Goal: Information Seeking & Learning: Compare options

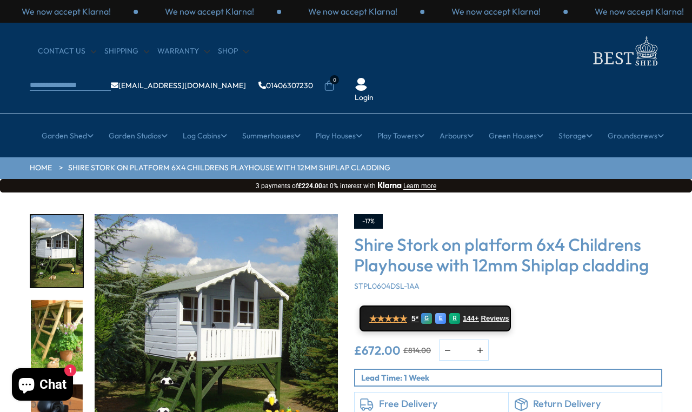
click at [240, 212] on link "Medium Summerhouses" at bounding box center [273, 221] width 85 height 19
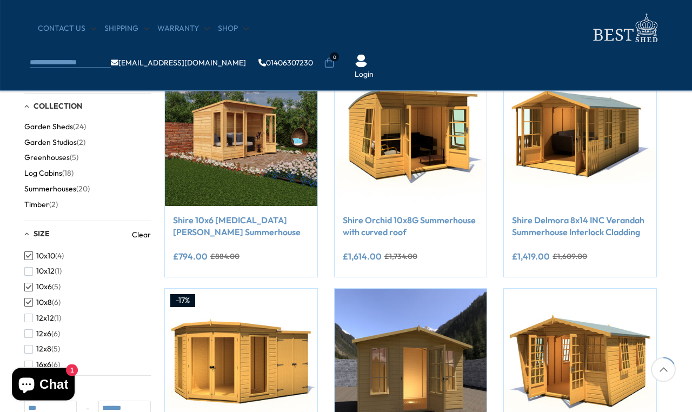
scroll to position [215, 6]
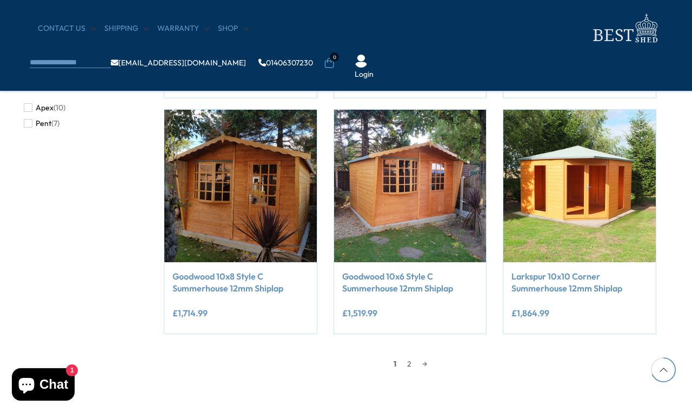
click at [413, 363] on link "2" at bounding box center [409, 364] width 15 height 16
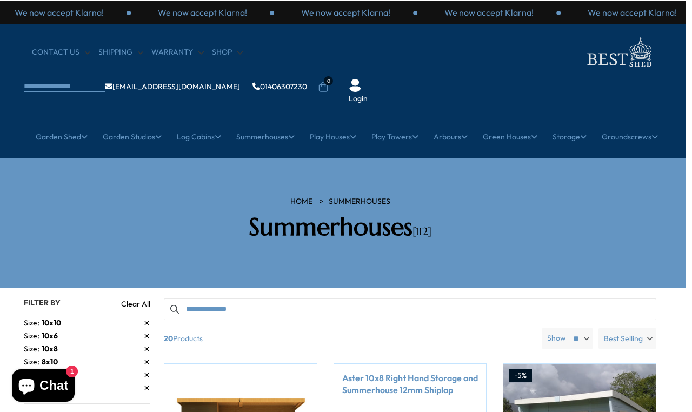
scroll to position [0, 6]
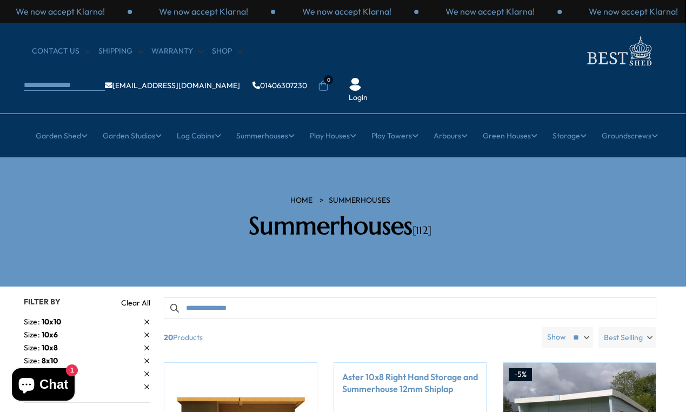
click at [237, 212] on li "Medium Sheds" at bounding box center [268, 221] width 129 height 19
click at [270, 212] on link "Medium Sheds" at bounding box center [268, 221] width 52 height 19
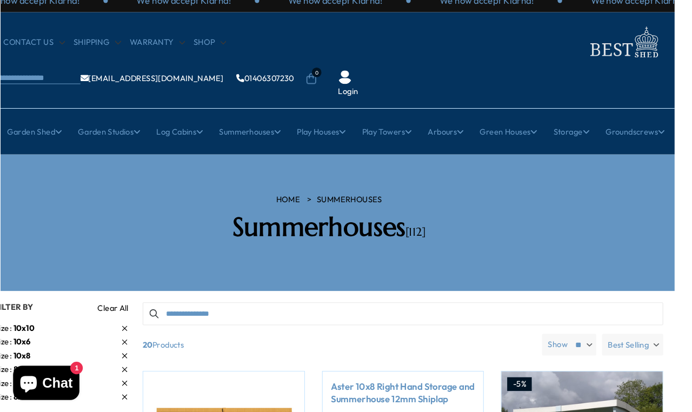
scroll to position [15, 16]
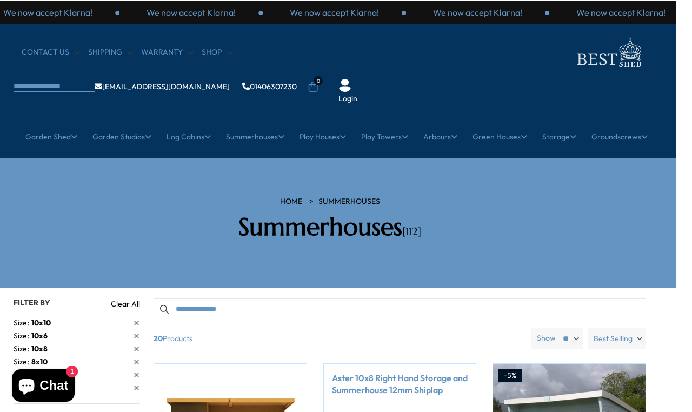
scroll to position [0, 16]
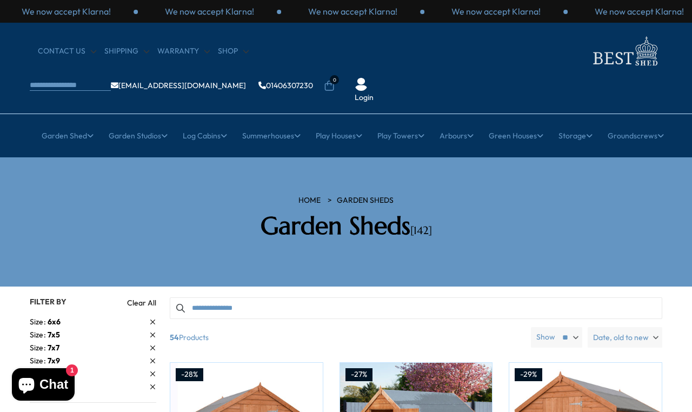
click at [258, 231] on link "Large Playhouses" at bounding box center [273, 240] width 63 height 19
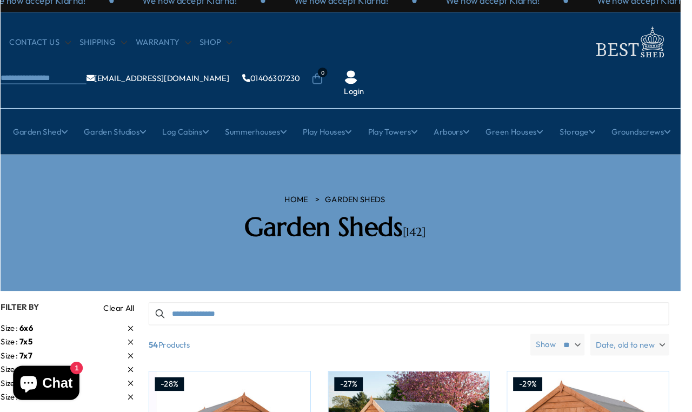
scroll to position [15, 11]
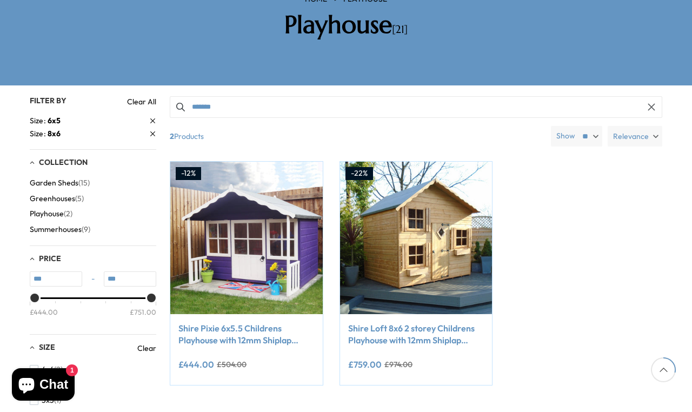
scroll to position [154, 0]
